Goal: Find specific page/section: Find specific page/section

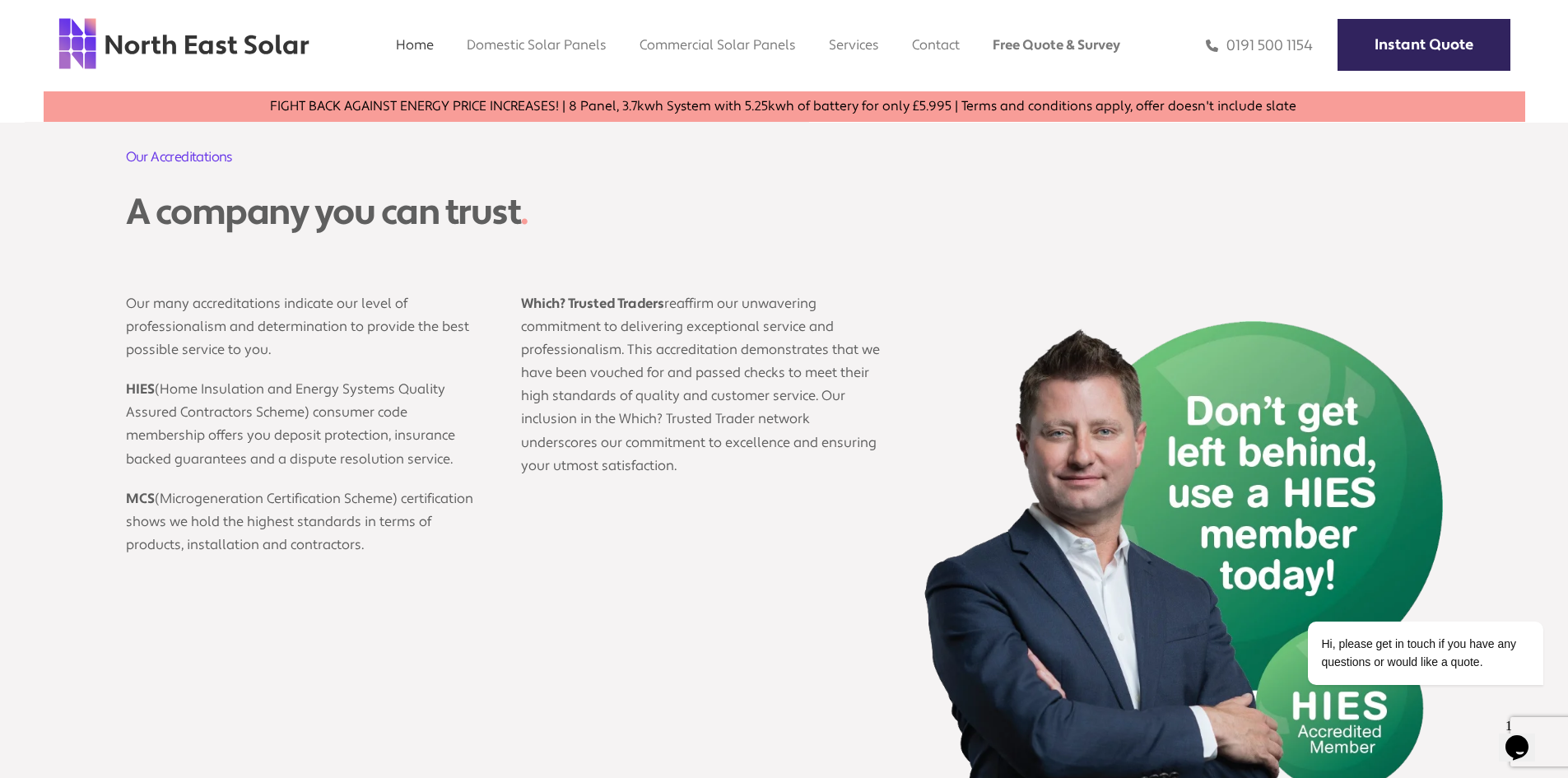
scroll to position [3046, 0]
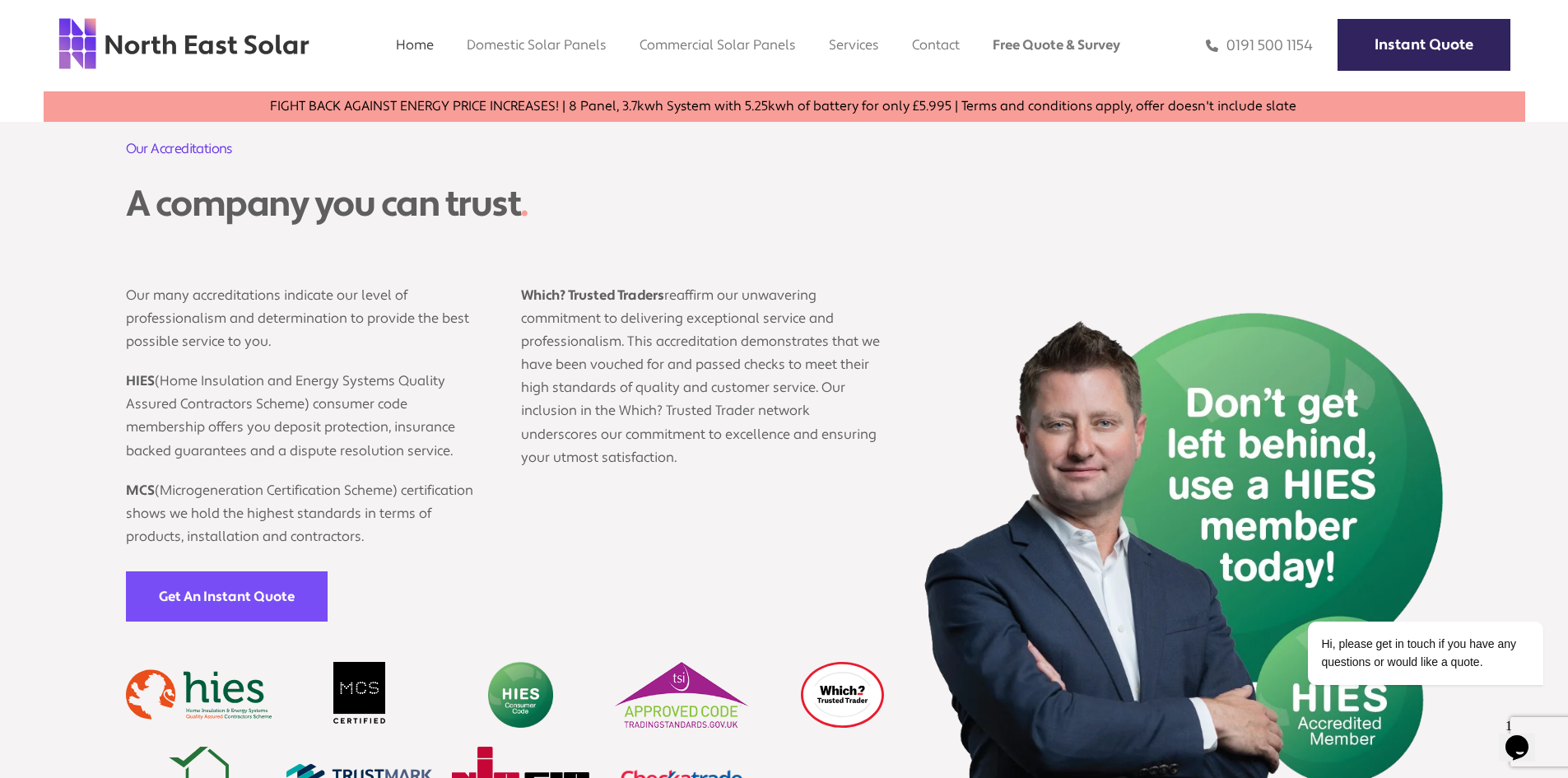
click at [1516, 745] on icon "Opens Chat This icon Opens the chat window." at bounding box center [1517, 746] width 26 height 26
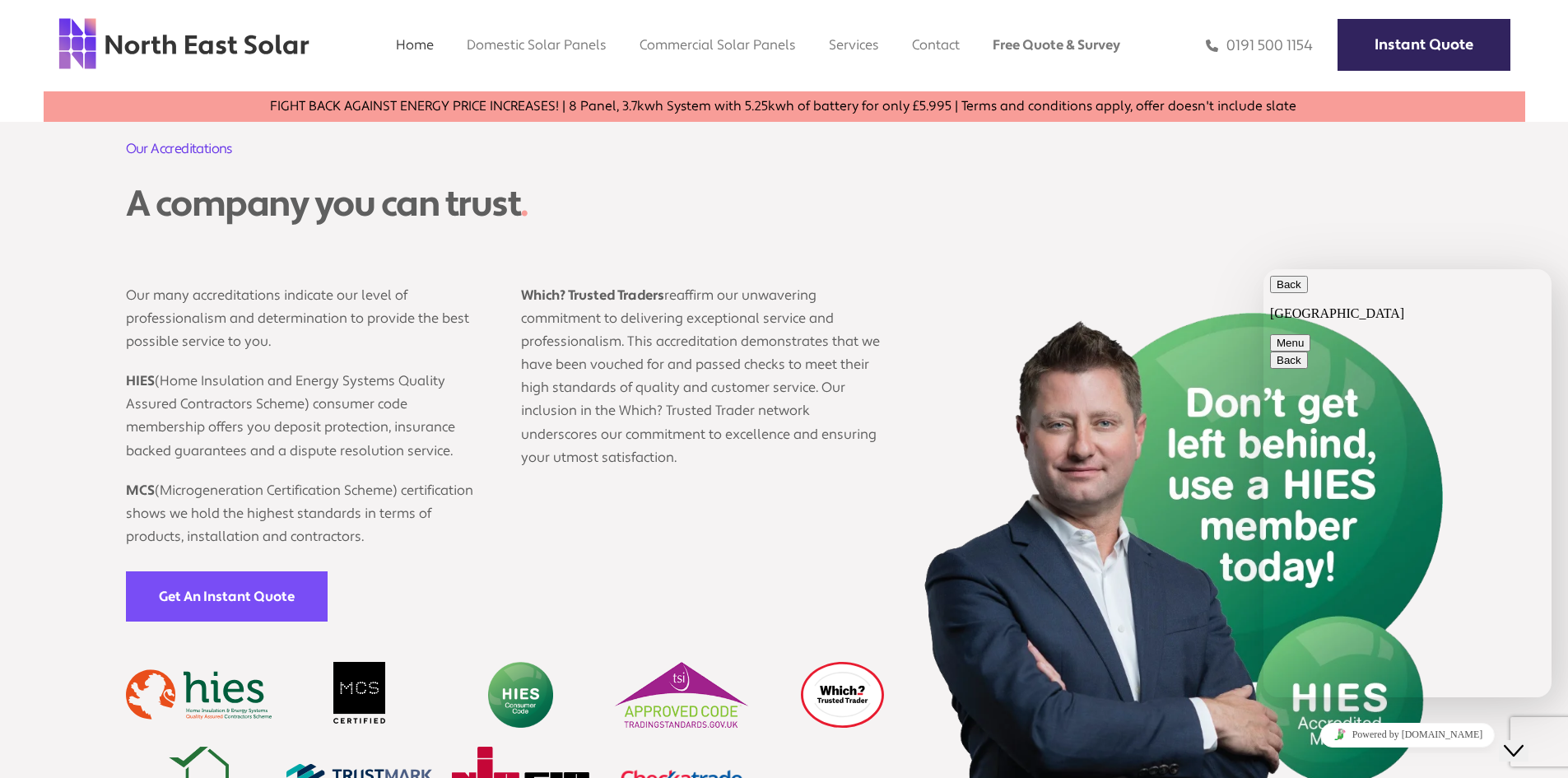
click at [1010, 241] on div "Our Accreditations A company you can trust . Our many accreditations indicate o…" at bounding box center [784, 486] width 1317 height 693
click at [1311, 334] on button "Menu" at bounding box center [1291, 342] width 40 height 17
click at [1006, 495] on img at bounding box center [1180, 572] width 527 height 520
click at [1322, 715] on img at bounding box center [1180, 572] width 527 height 520
click at [1529, 740] on button "Close Chat This icon closes the chat window." at bounding box center [1514, 750] width 30 height 21
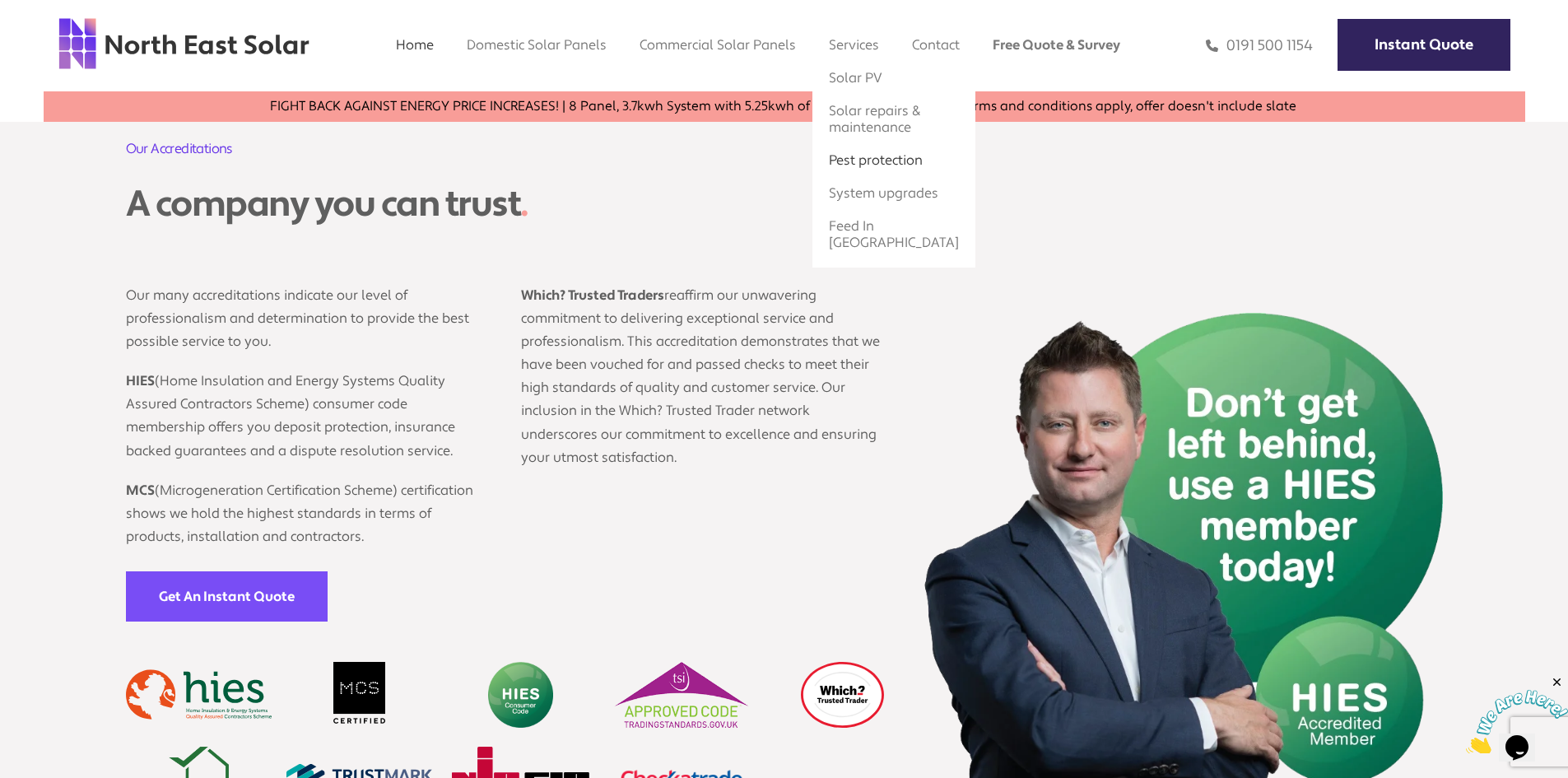
click at [894, 160] on link "Pest protection" at bounding box center [876, 160] width 94 height 17
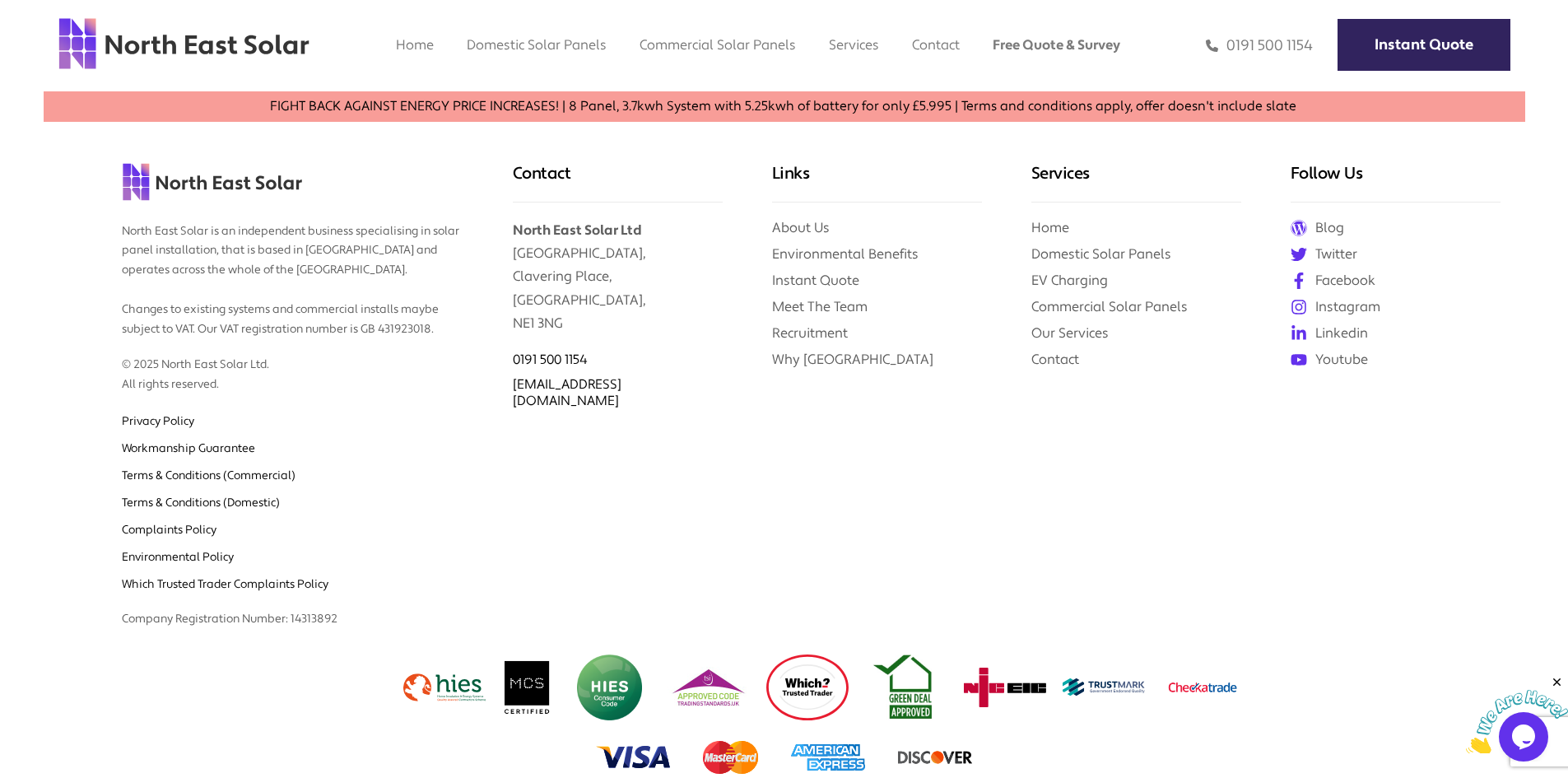
scroll to position [1064, 0]
drag, startPoint x: 575, startPoint y: 327, endPoint x: 512, endPoint y: 329, distance: 63.0
click at [513, 329] on p "North East Solar Ltd Clavering House, Clavering Place, Newcastle upon Tyne, NE1…" at bounding box center [618, 268] width 210 height 132
copy p "NE1 3NG"
